Goal: Information Seeking & Learning: Learn about a topic

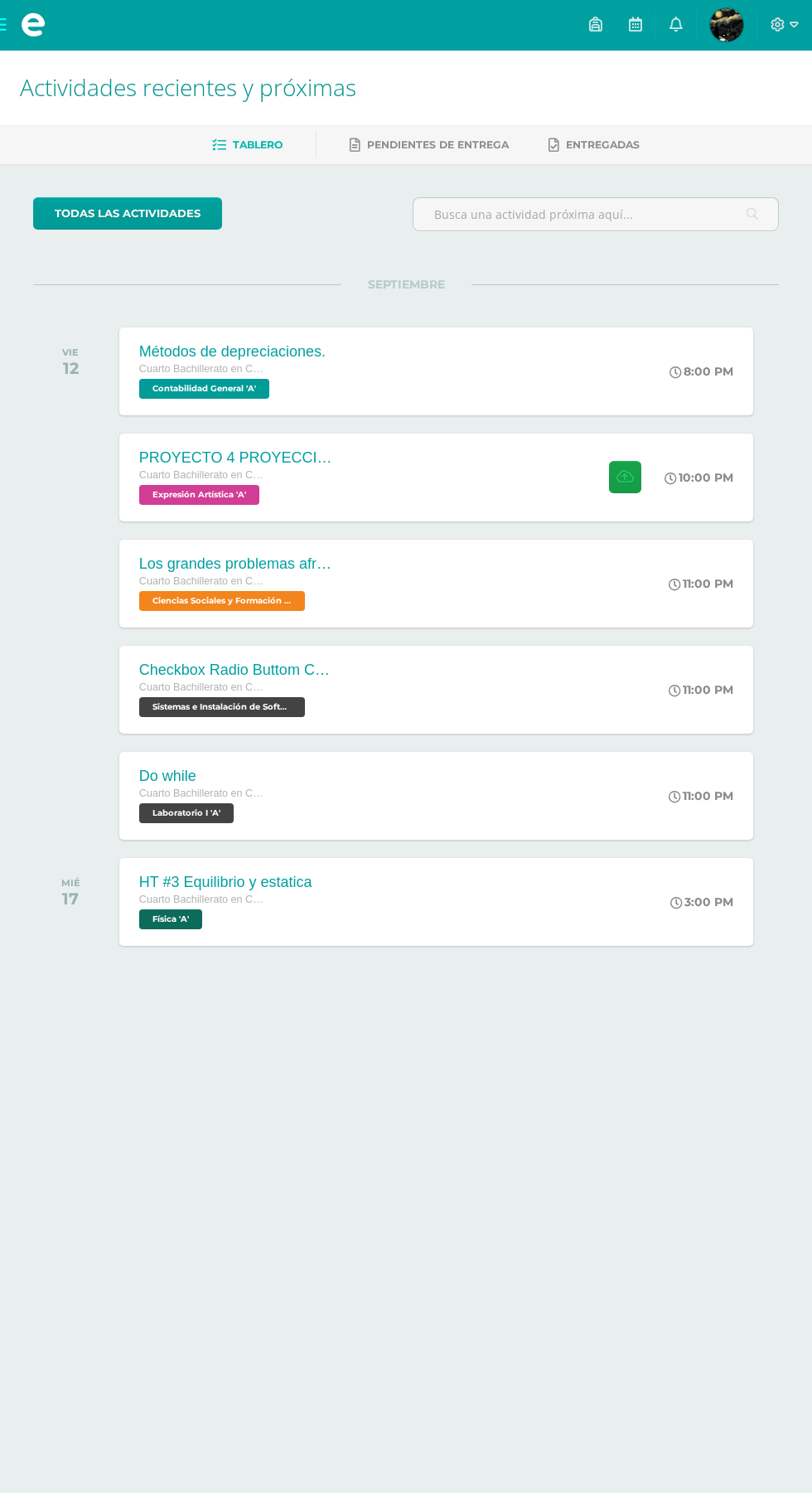
click at [51, 36] on span at bounding box center [33, 25] width 67 height 50
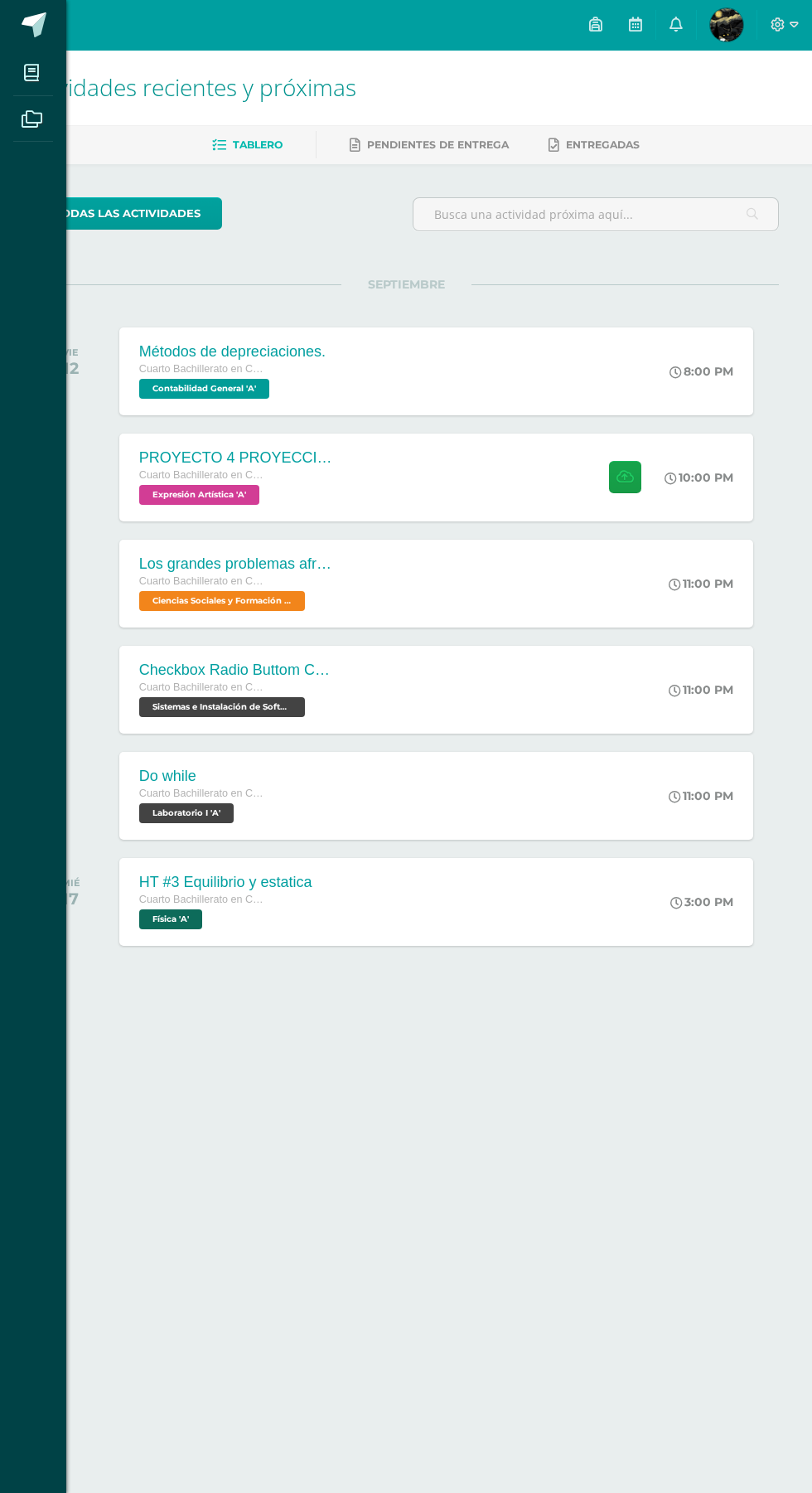
click at [36, 75] on icon at bounding box center [31, 73] width 15 height 17
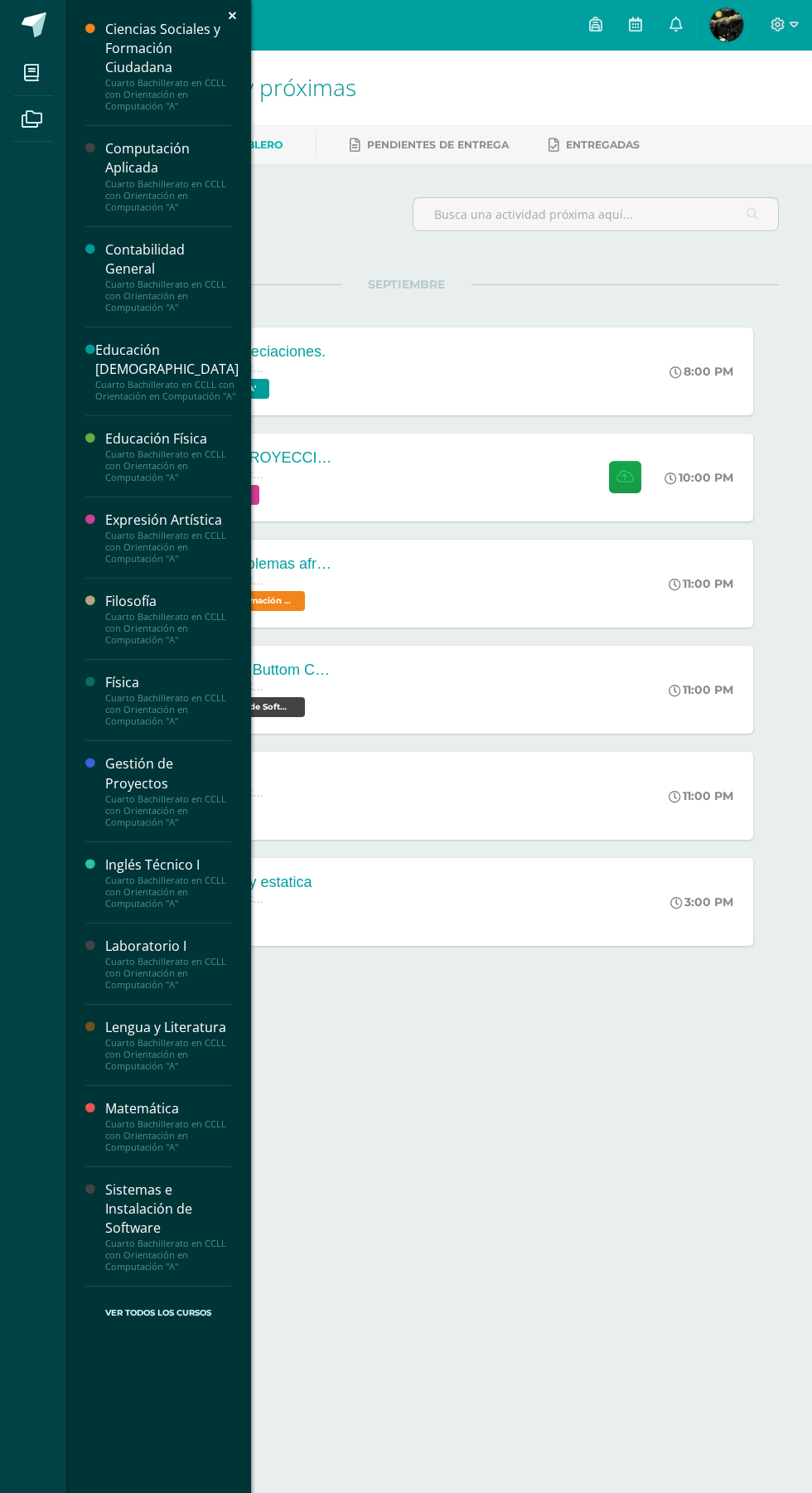
click at [112, 1063] on div "Cuarto Bachillerato en CCLL con Orientación en Computación "A"" at bounding box center [168, 1054] width 126 height 35
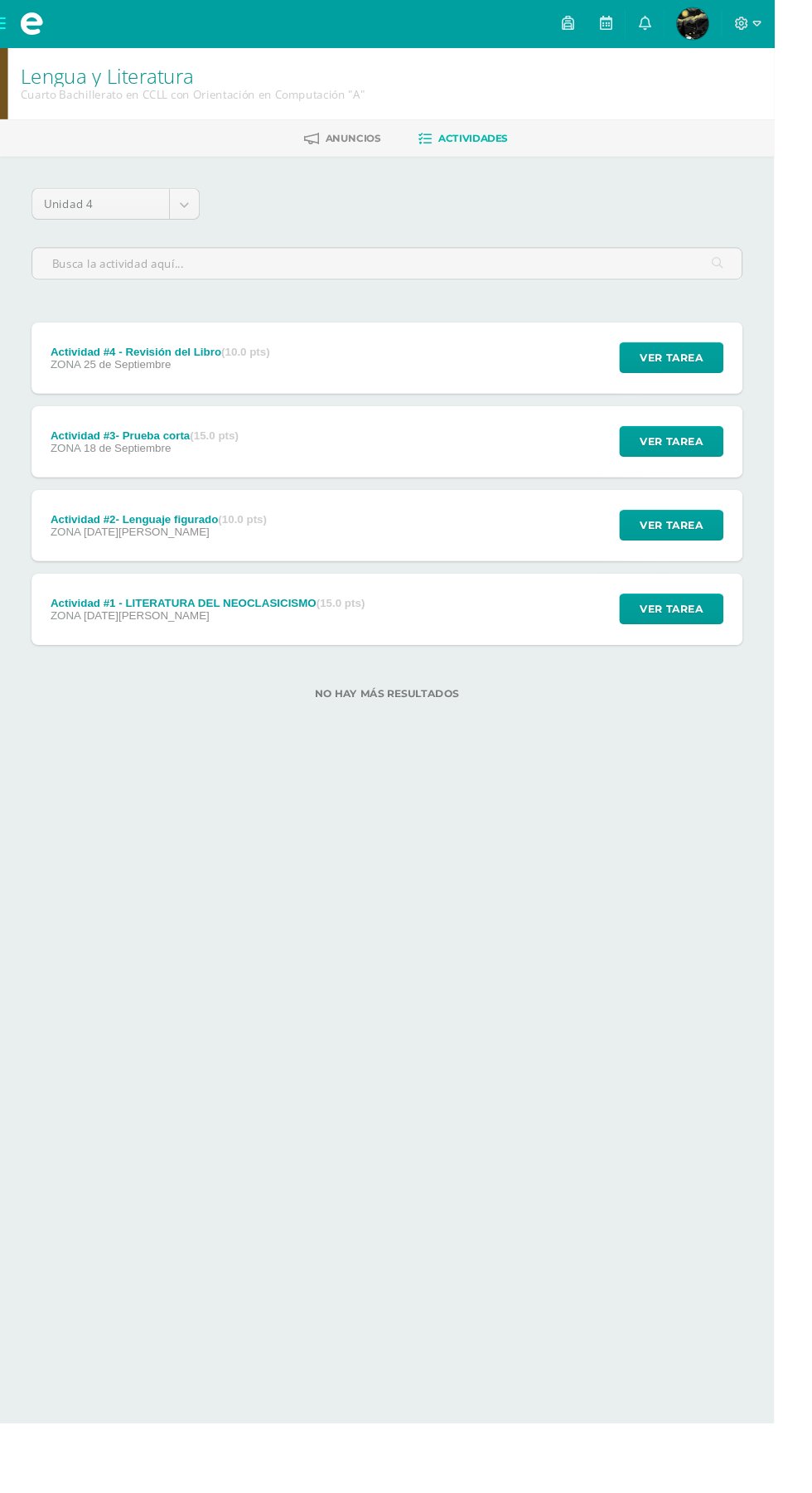
click at [52, 49] on span at bounding box center [33, 25] width 67 height 50
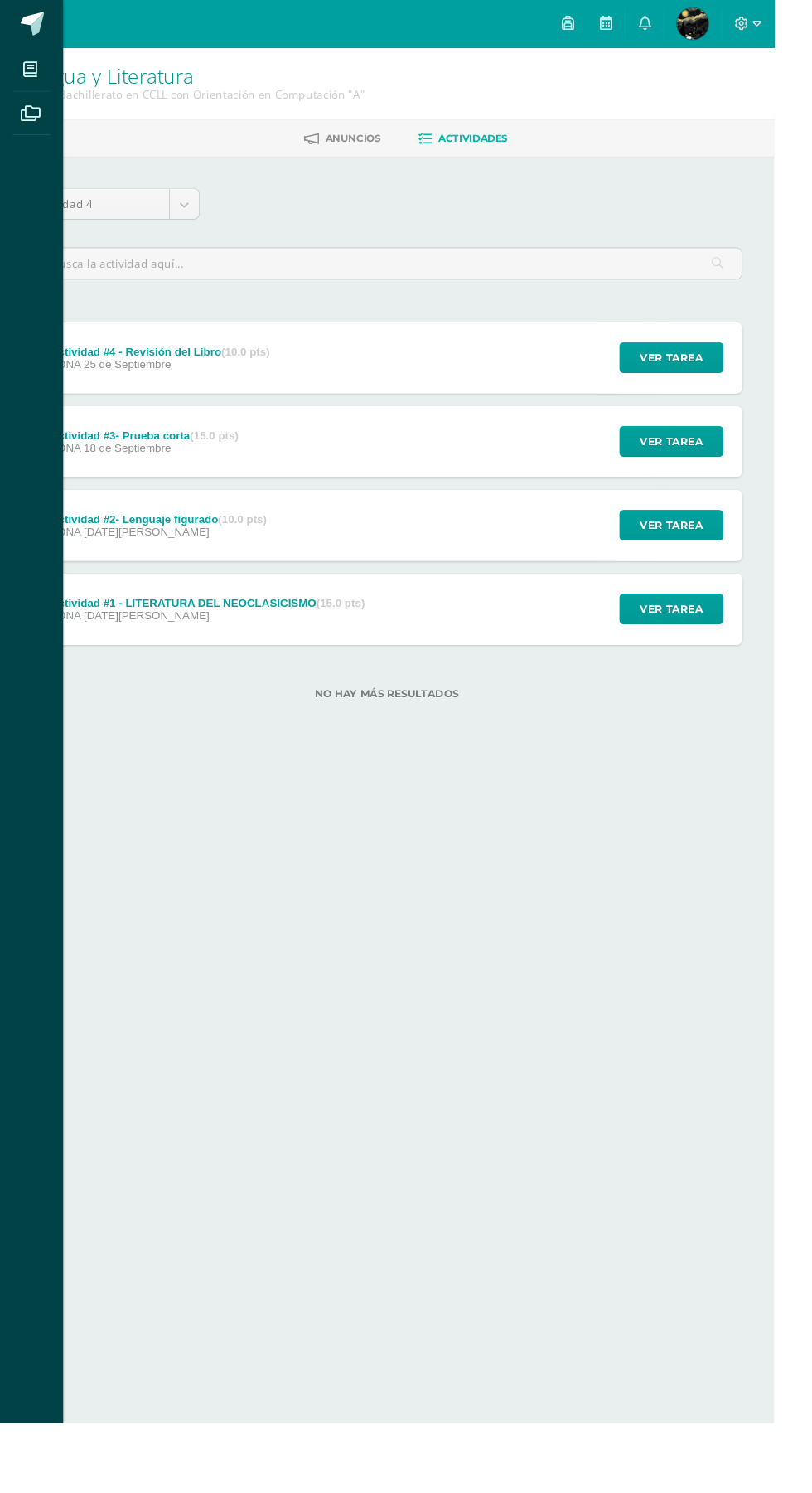
click at [51, 49] on link at bounding box center [33, 25] width 67 height 50
click at [32, 75] on icon at bounding box center [31, 73] width 15 height 17
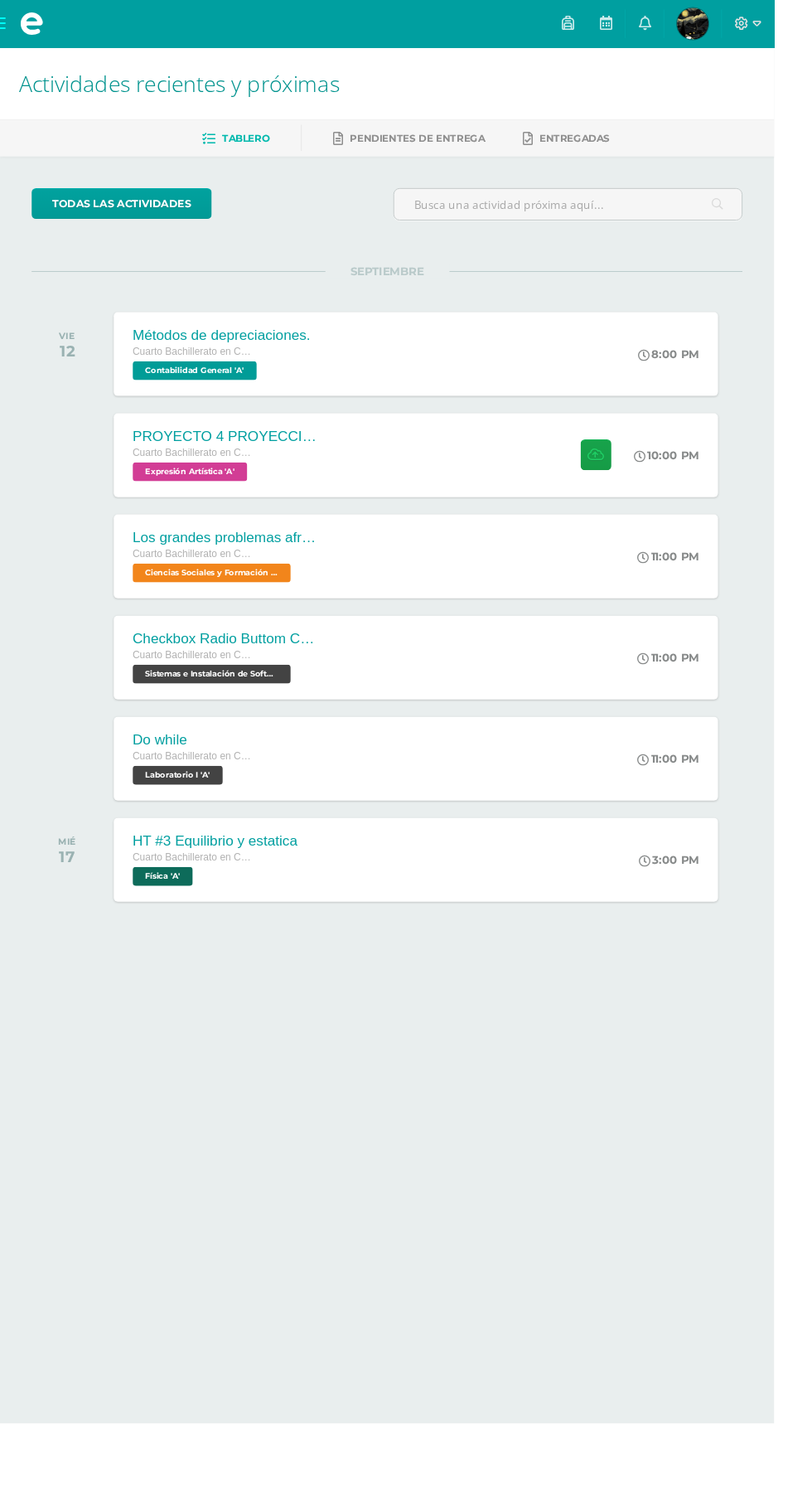
click at [33, 28] on span at bounding box center [33, 24] width 25 height 25
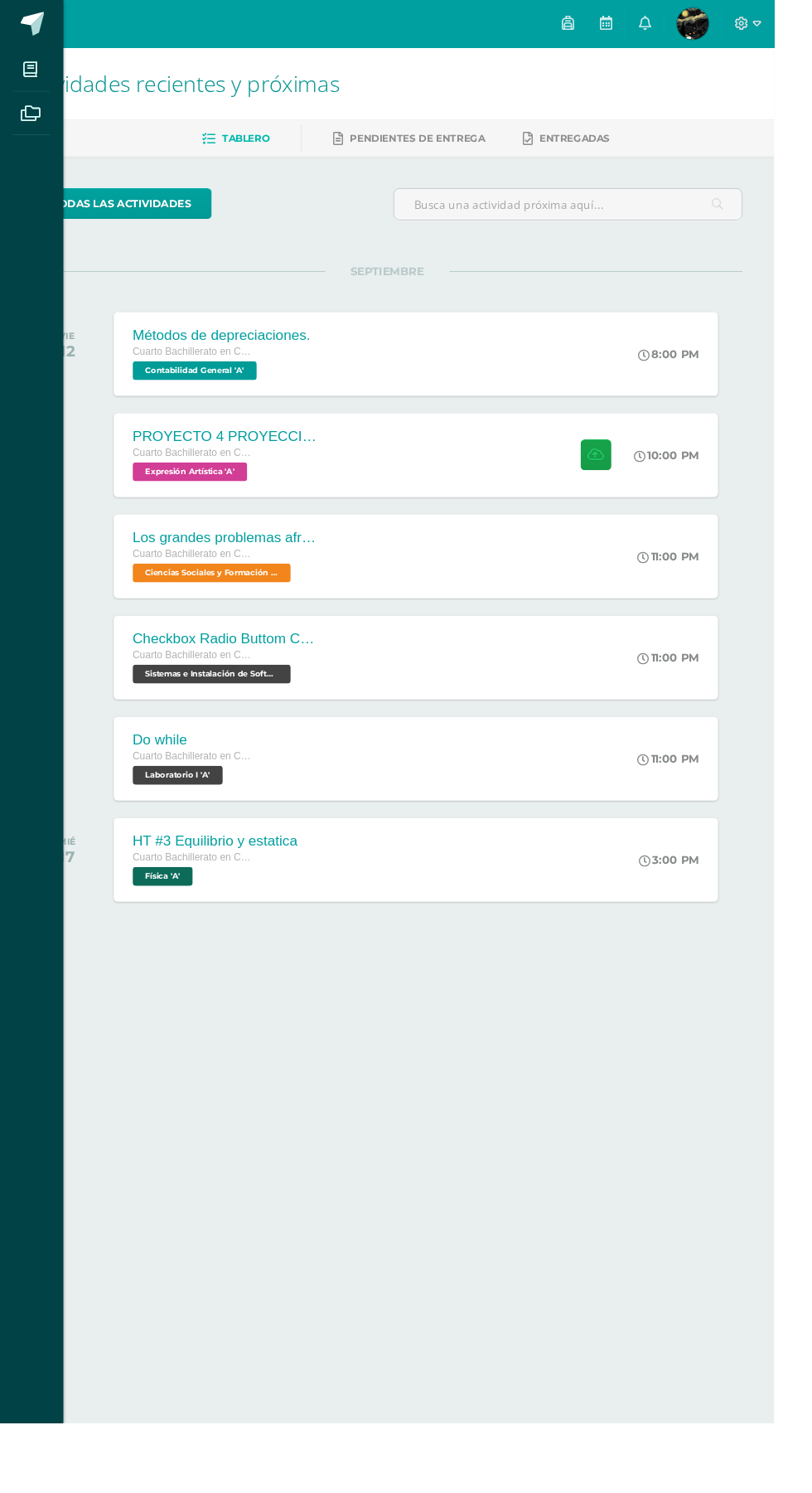
click at [25, 82] on icon at bounding box center [31, 73] width 15 height 17
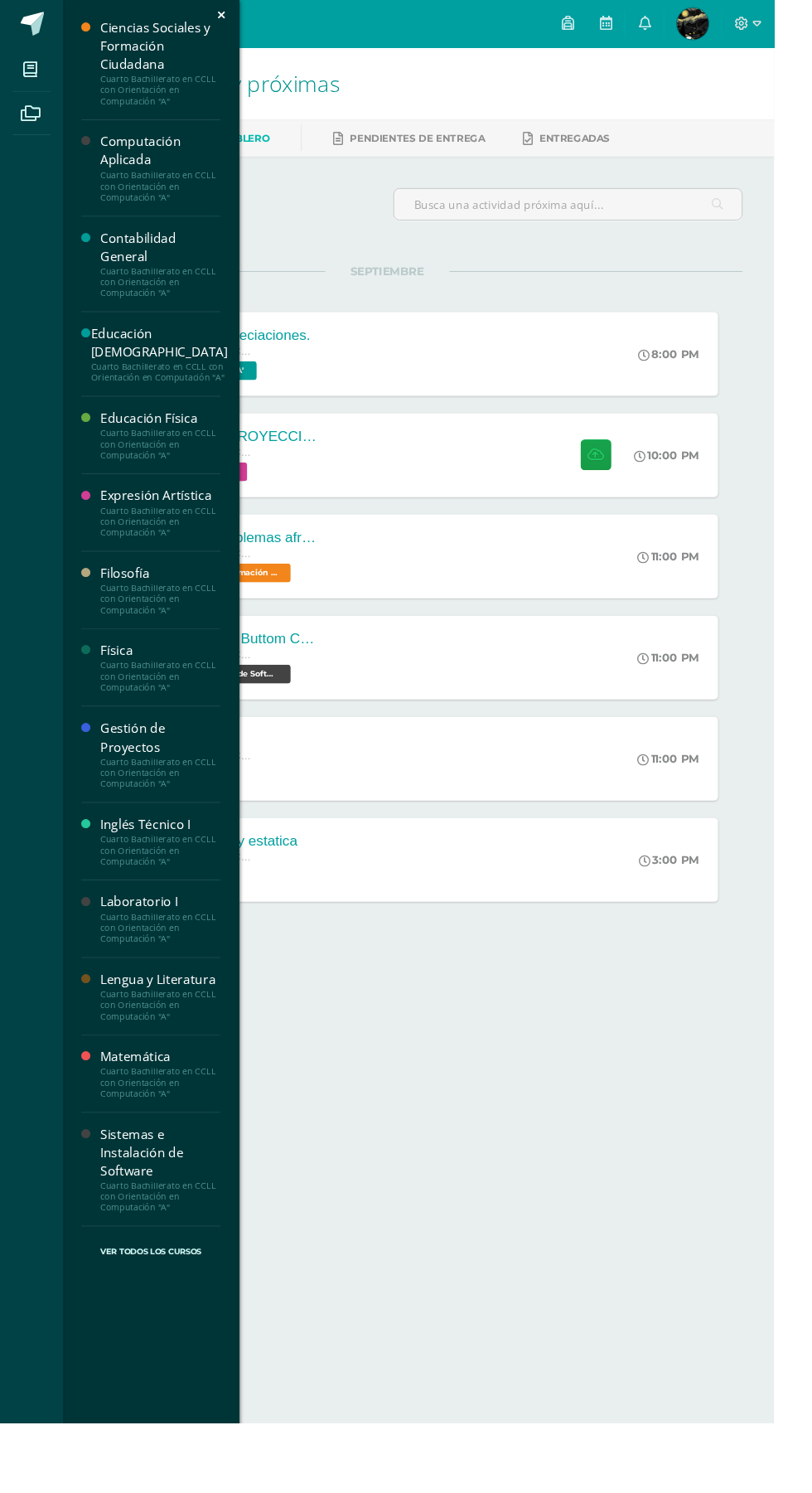
click at [144, 1099] on div "Matemática" at bounding box center [168, 1108] width 126 height 19
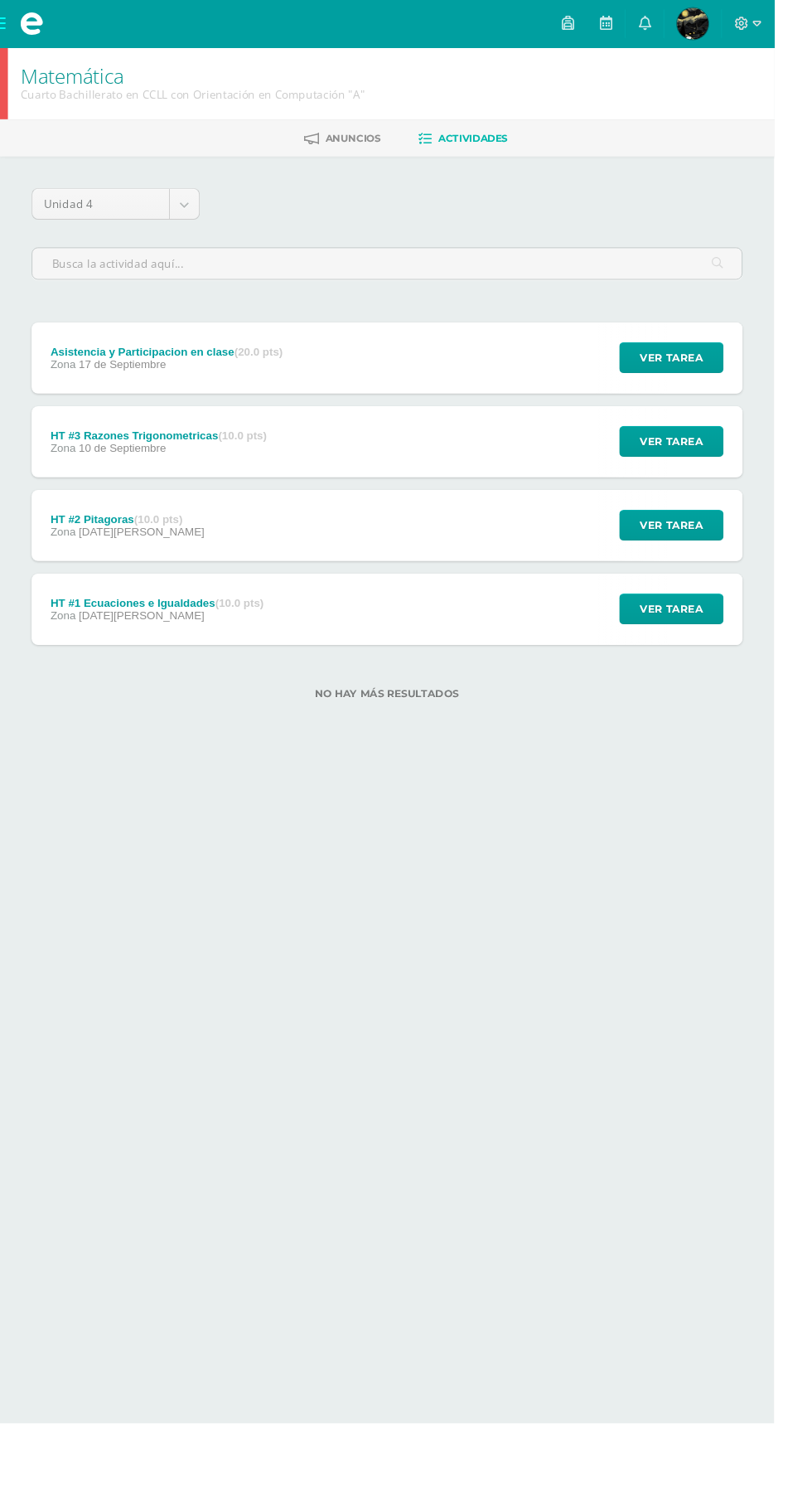
click at [458, 463] on div "HT #3 Razones Trigonometricas (10.0 pts) Zona [DATE] Ver tarea HT #3 Razones Tr…" at bounding box center [406, 463] width 746 height 75
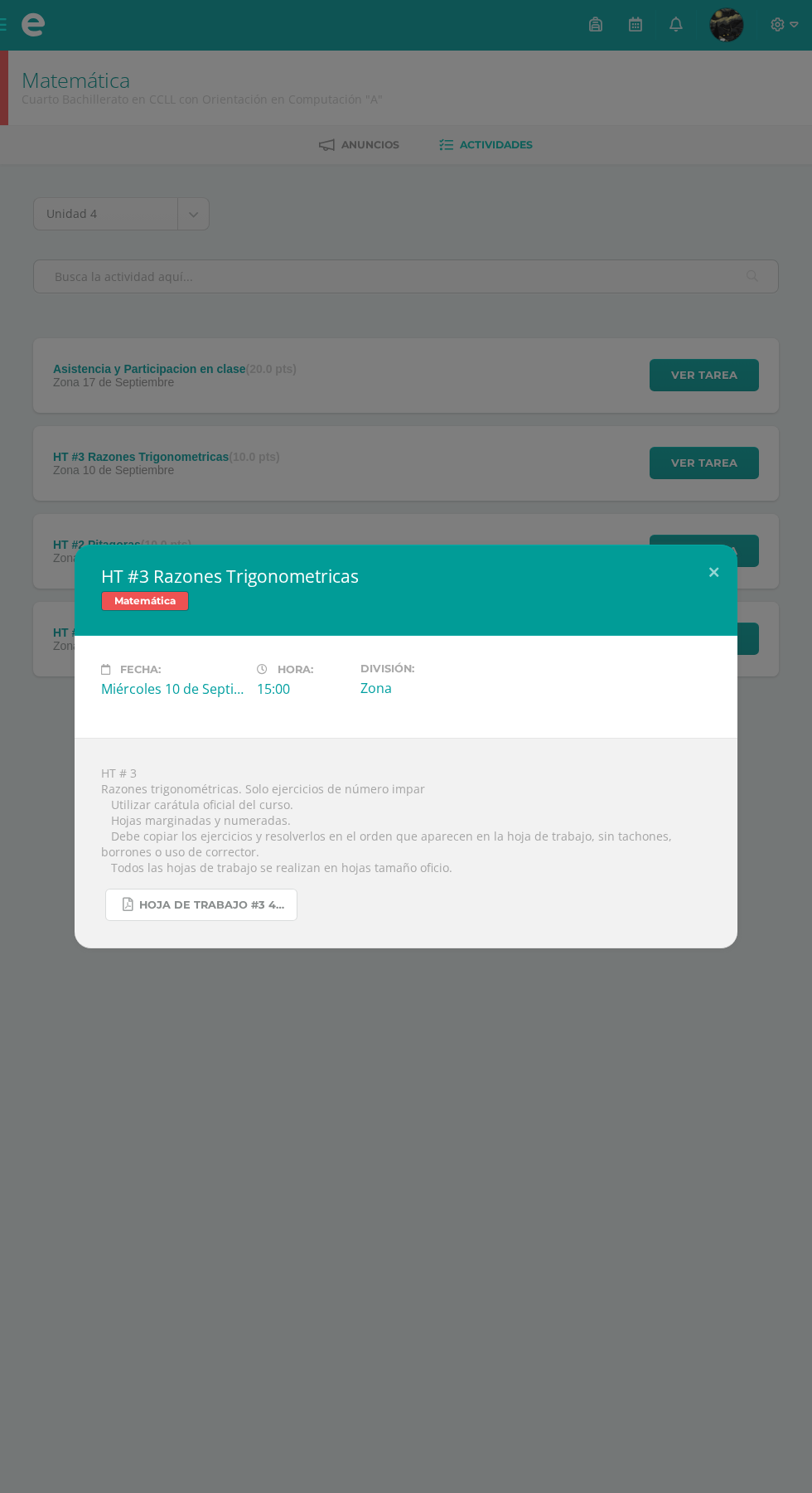
click at [175, 910] on span "Hoja de trabajo #3 4U.pdf" at bounding box center [214, 905] width 149 height 13
click at [713, 569] on button at bounding box center [713, 572] width 47 height 57
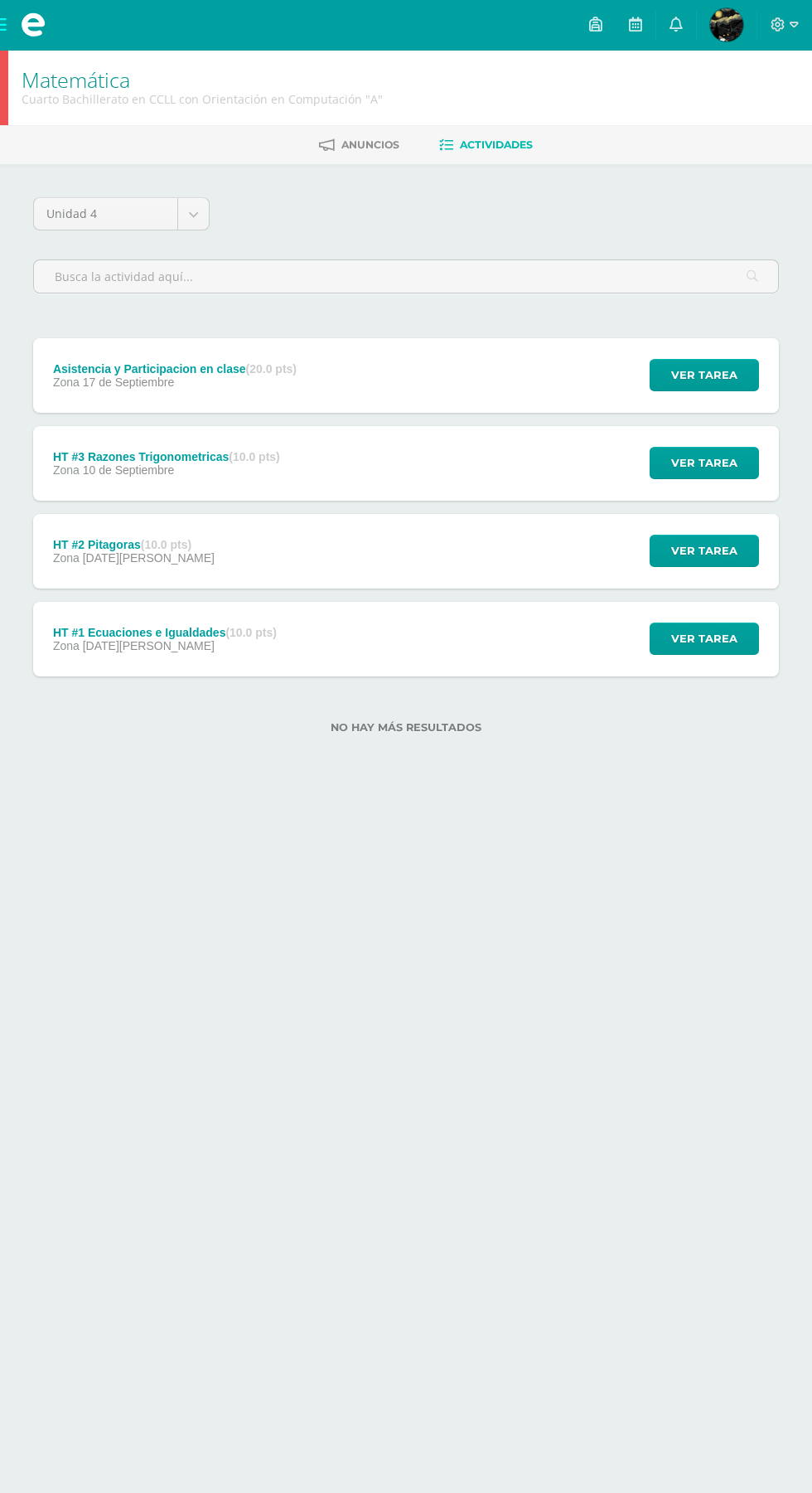
click at [729, 598] on div "HT #3 Razones Trigonometricas Matemática Fecha: [DATE] Hora: 15:00 División:" at bounding box center [406, 746] width 799 height 404
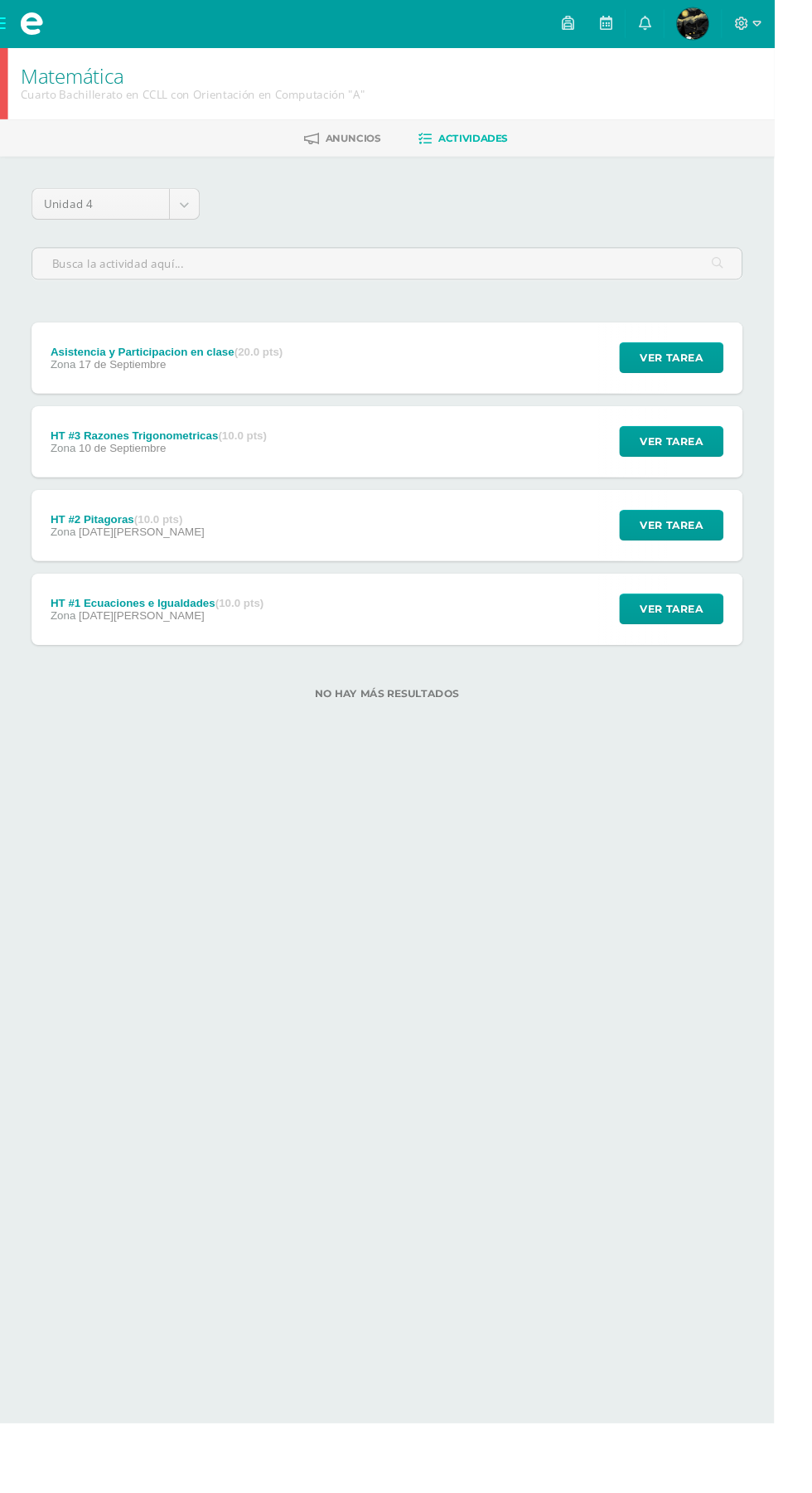
click at [506, 559] on div "HT #2 Pitagoras (10.0 pts) Zona [DATE][PERSON_NAME] Ver tarea HT #2 Pitagoras M…" at bounding box center [406, 551] width 746 height 75
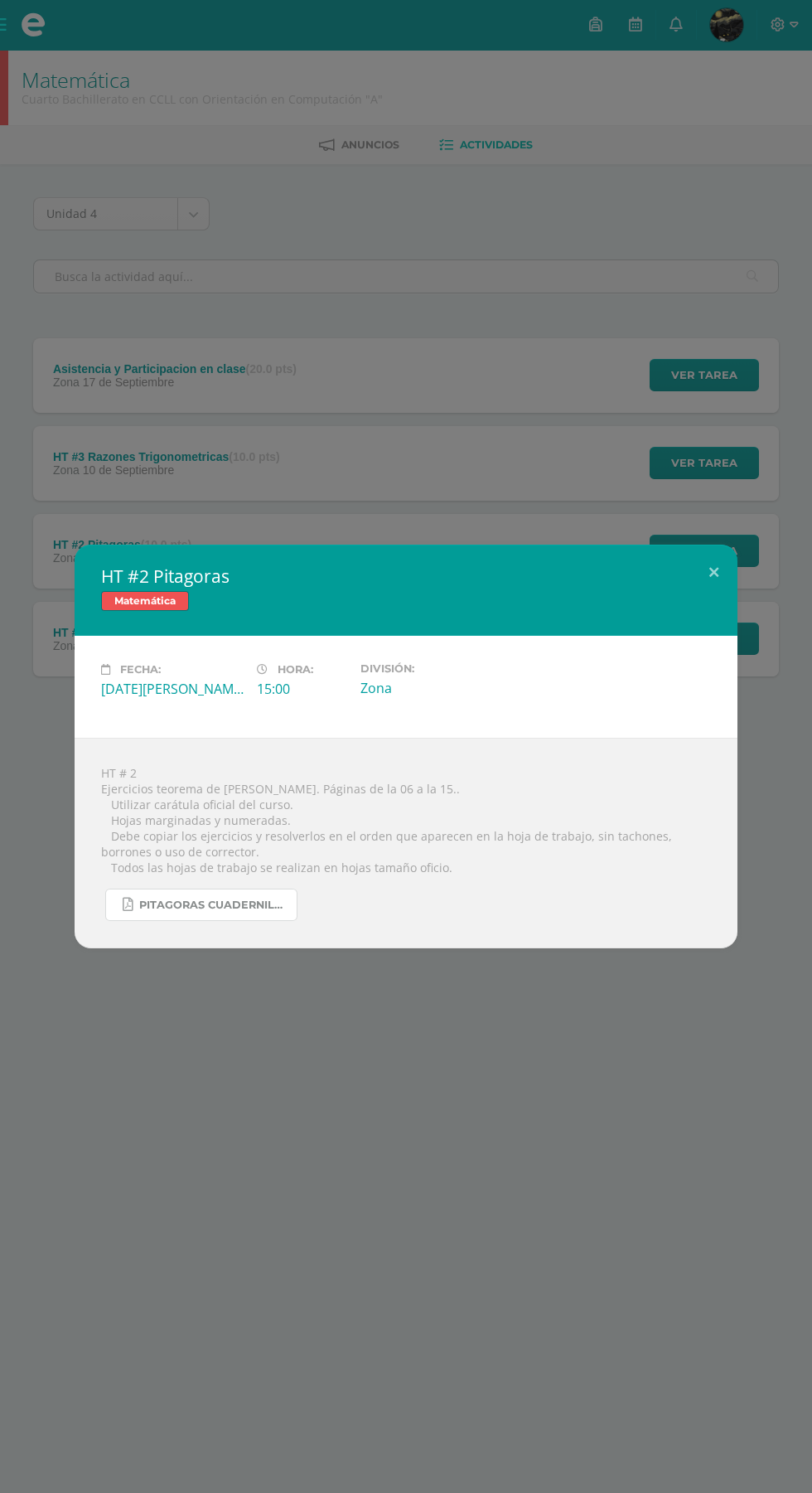
click at [176, 905] on span "Pitagoras cuadernillo ccle.pdf" at bounding box center [214, 905] width 149 height 13
click at [700, 546] on button at bounding box center [713, 572] width 47 height 57
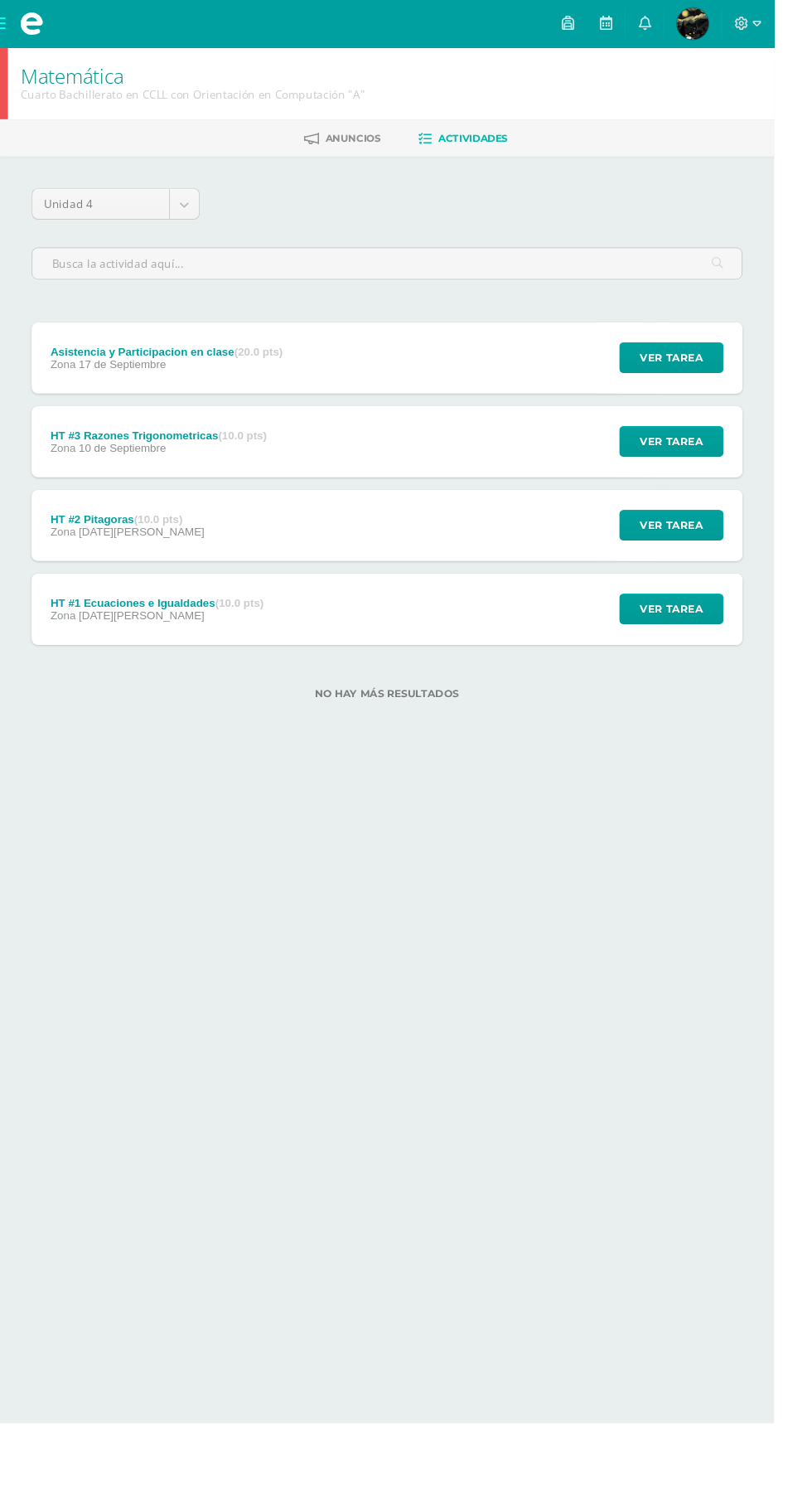
click at [543, 387] on div "Asistencia y Participacion en clase (20.0 pts) Zona [DATE] Ver tarea Asistencia…" at bounding box center [406, 375] width 746 height 75
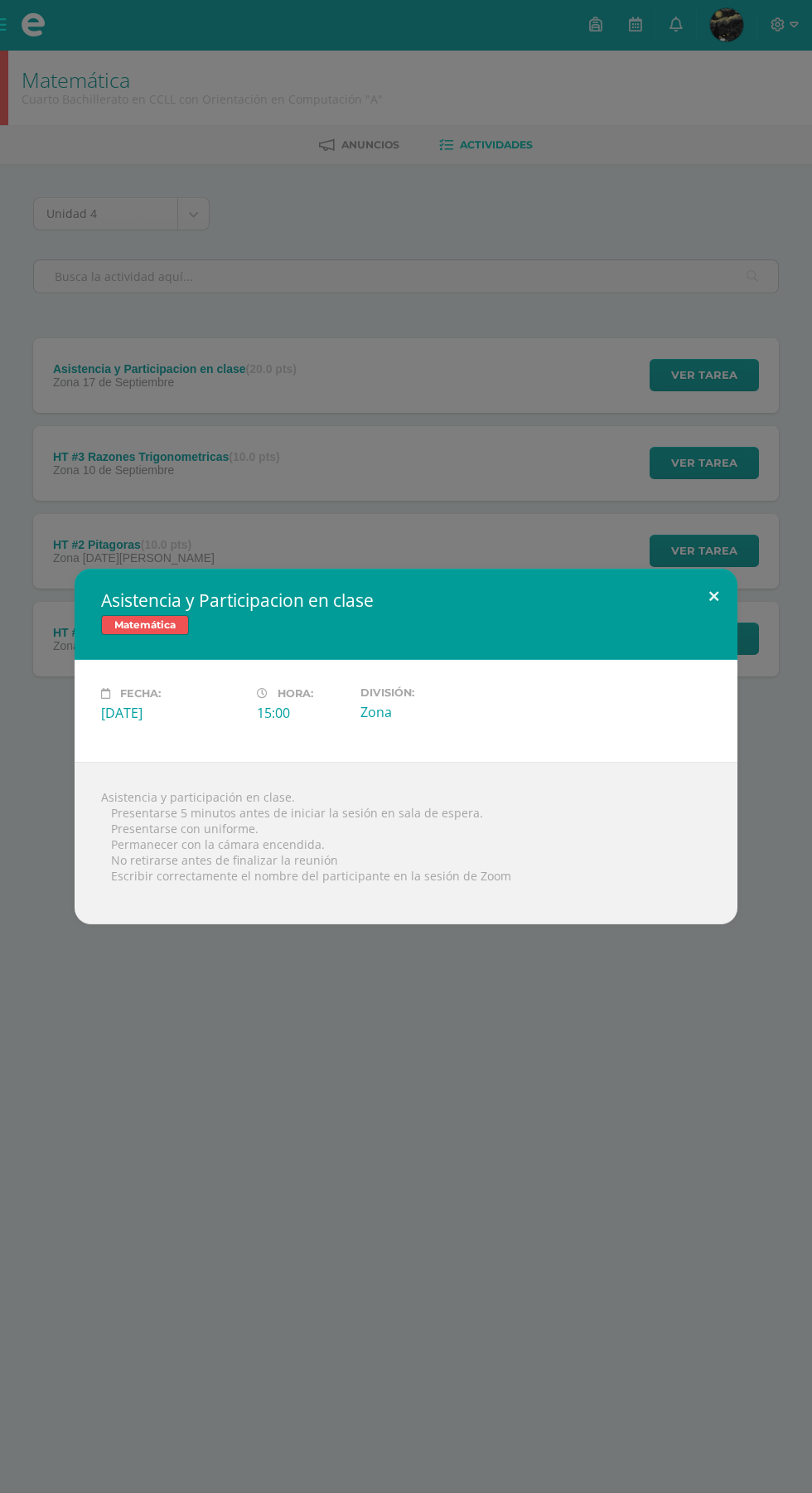
click at [728, 605] on button at bounding box center [713, 597] width 47 height 57
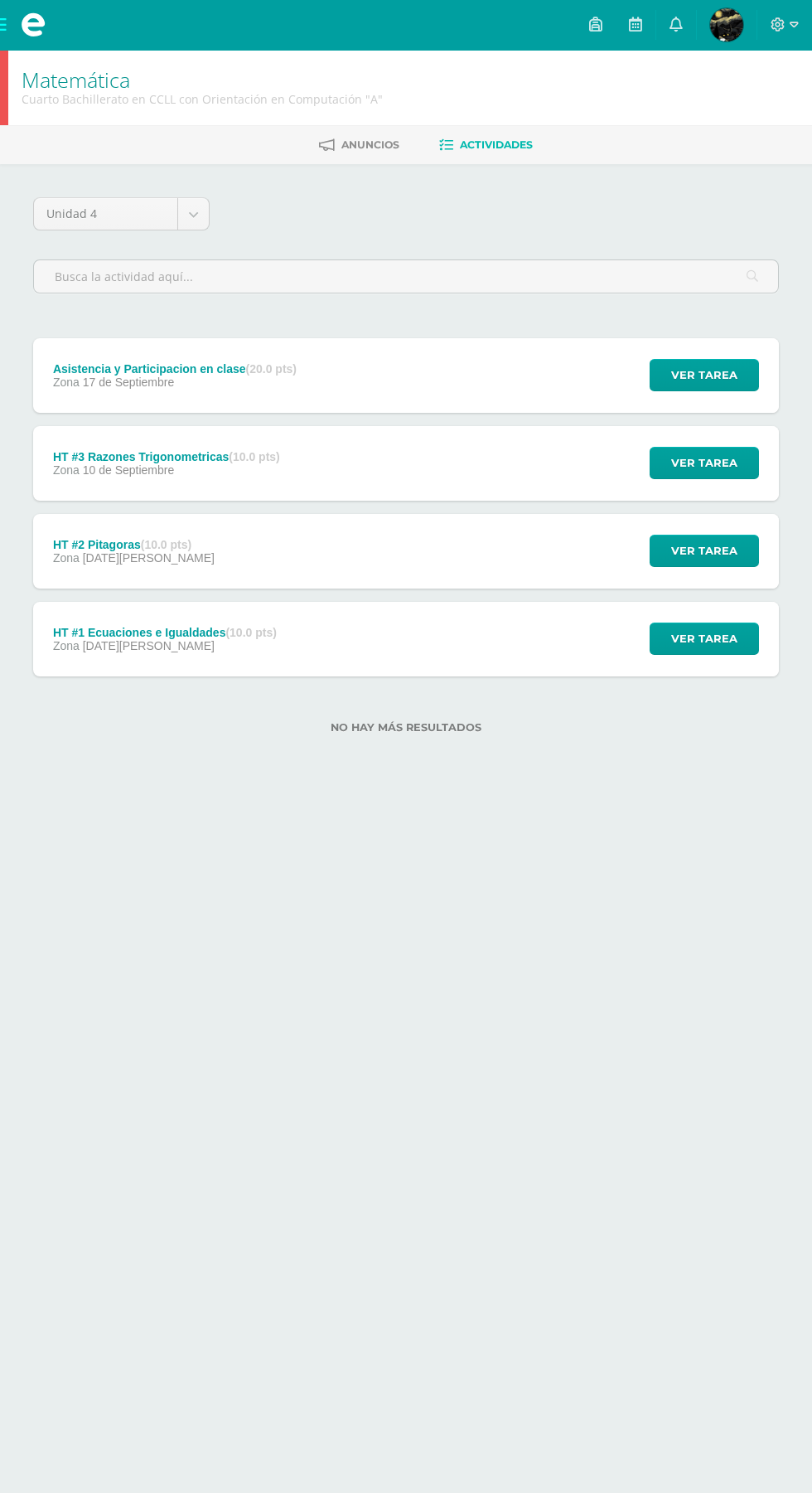
click at [687, 594] on button at bounding box center [683, 611] width 42 height 51
